Goal: Information Seeking & Learning: Learn about a topic

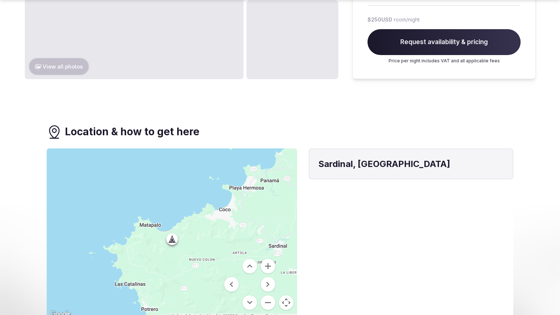
scroll to position [855, 0]
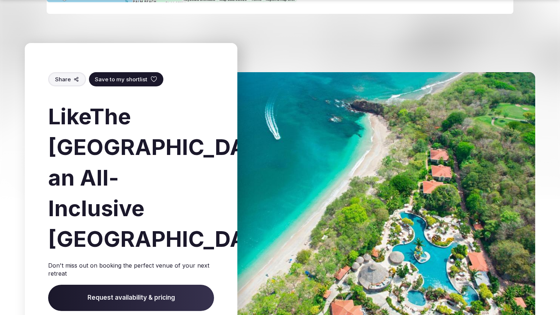
scroll to position [1163, 0]
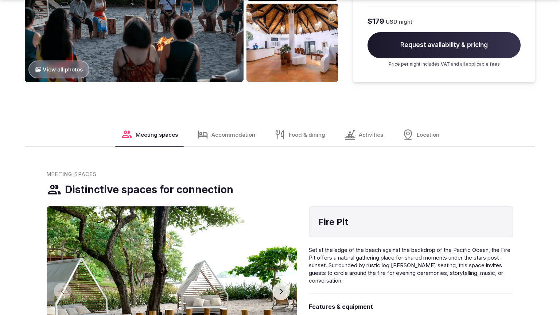
scroll to position [1177, 0]
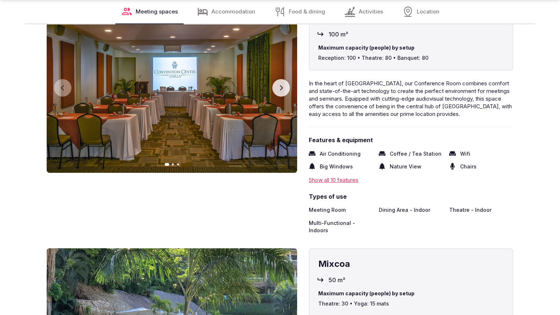
scroll to position [1151, 0]
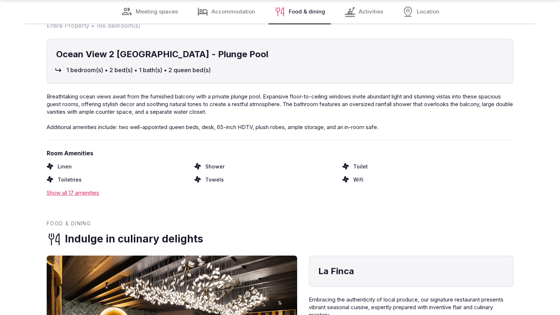
scroll to position [1128, 0]
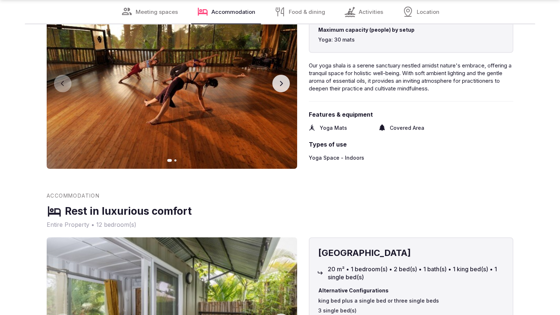
scroll to position [1153, 0]
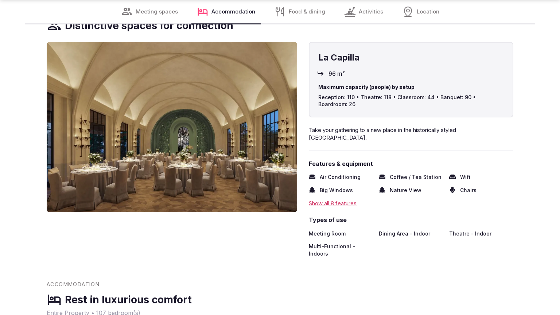
scroll to position [853, 0]
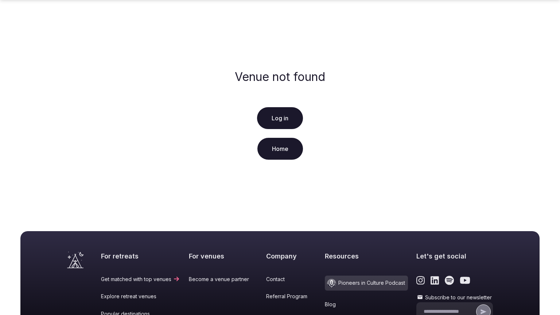
scroll to position [140, 0]
